Goal: Transaction & Acquisition: Purchase product/service

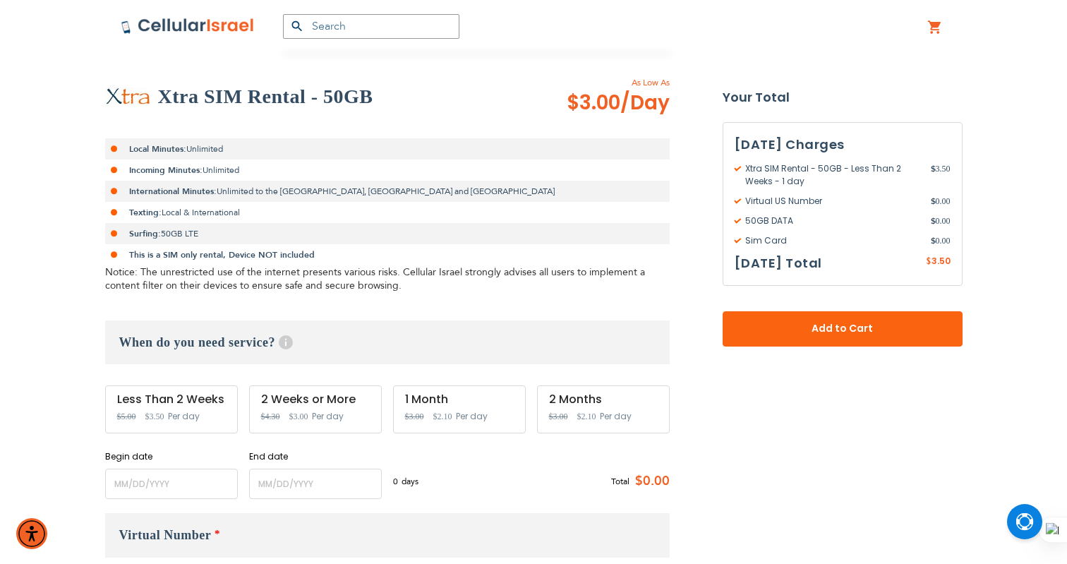
scroll to position [242, 0]
click at [188, 470] on input "name" at bounding box center [171, 484] width 133 height 30
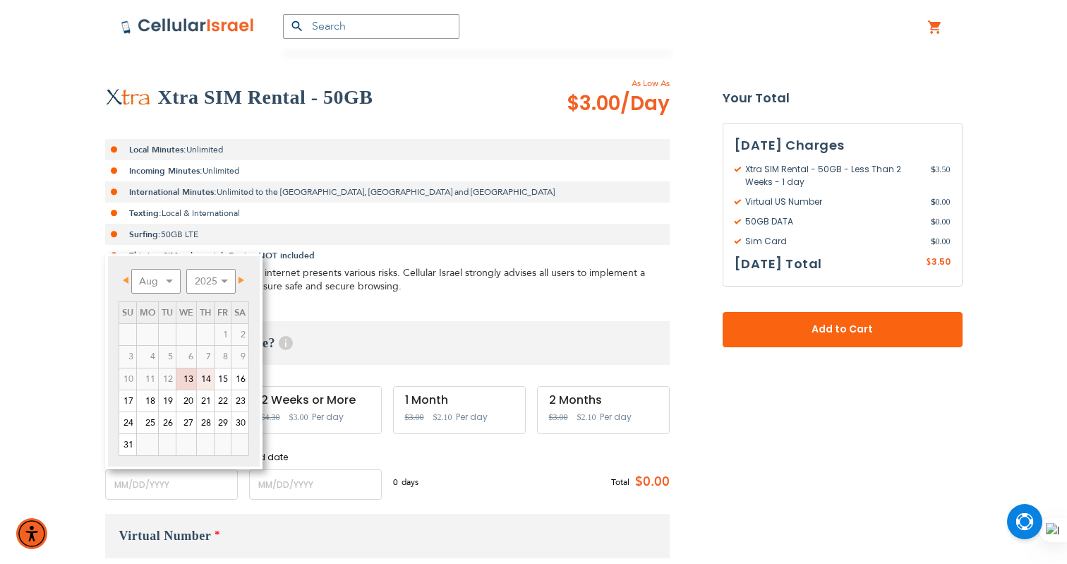
click at [205, 372] on link "14" at bounding box center [205, 378] width 17 height 21
type input "[DATE]"
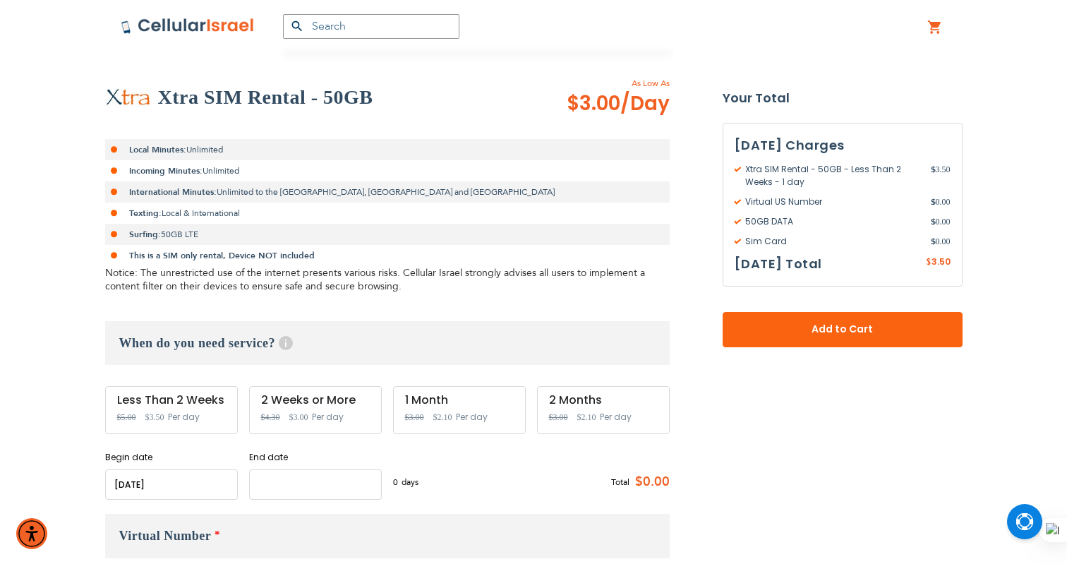
click at [269, 478] on input "name" at bounding box center [315, 484] width 133 height 30
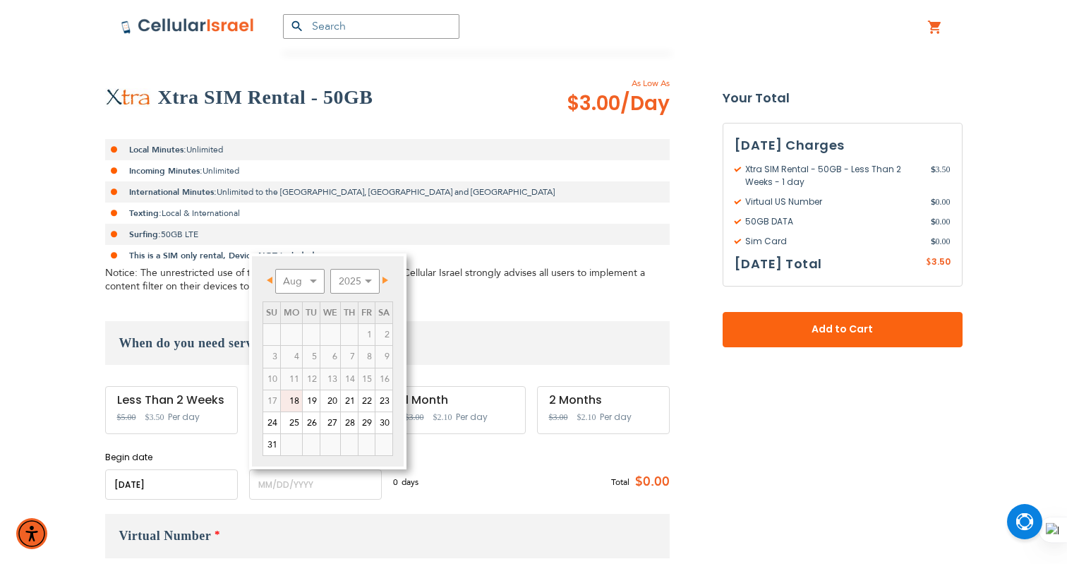
click at [291, 398] on link "18" at bounding box center [291, 400] width 21 height 21
type input "[DATE]"
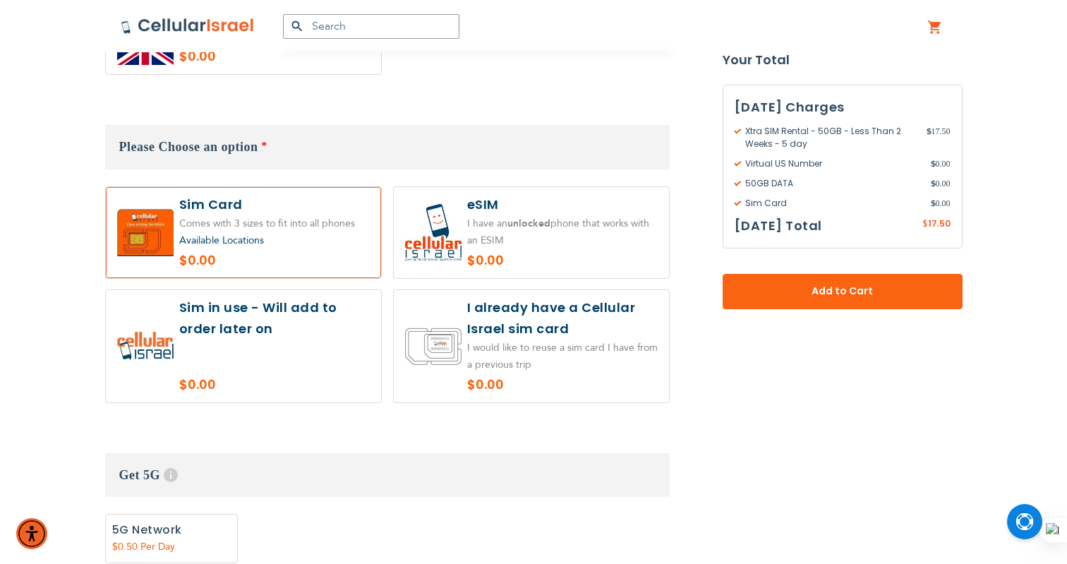
scroll to position [917, 0]
click at [304, 386] on label at bounding box center [243, 345] width 275 height 112
radio input "true"
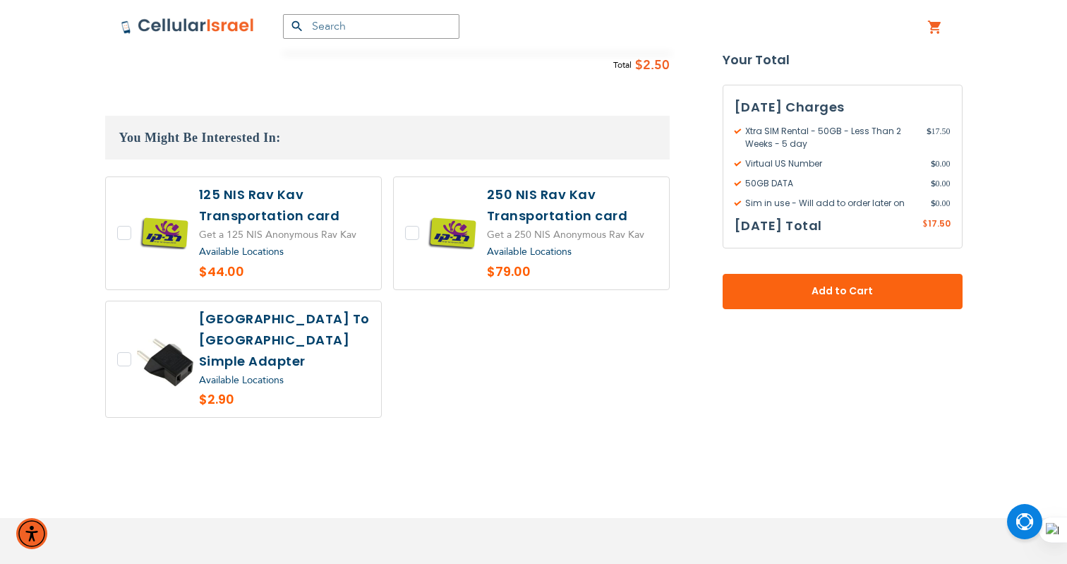
scroll to position [1433, 0]
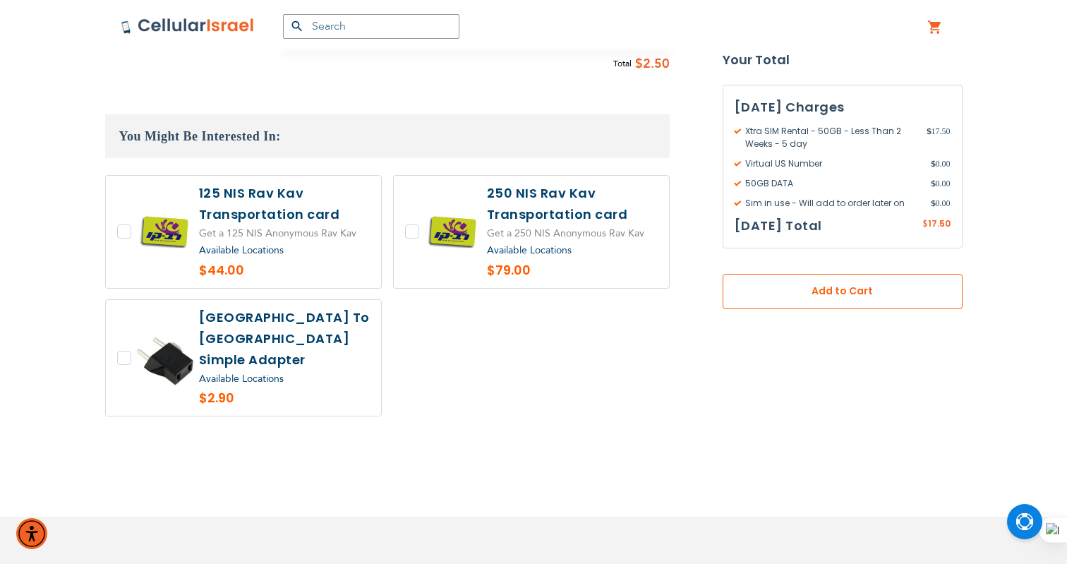
click at [819, 302] on button "Add to Cart" at bounding box center [842, 291] width 240 height 35
